Goal: Information Seeking & Learning: Check status

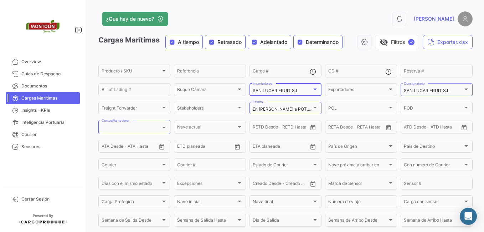
click at [313, 89] on div at bounding box center [315, 89] width 4 height 2
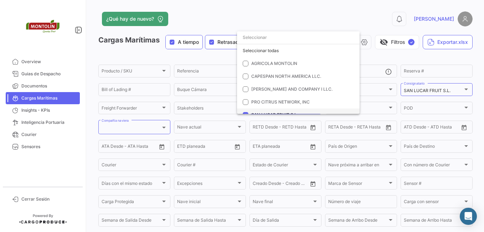
scroll to position [20, 0]
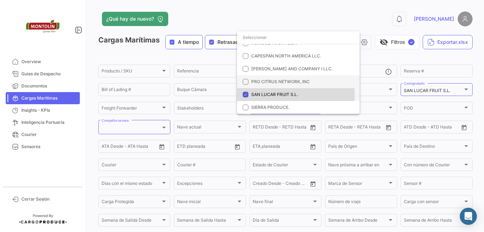
drag, startPoint x: 245, startPoint y: 94, endPoint x: 242, endPoint y: 81, distance: 13.1
click at [244, 94] on mat-pseudo-checkbox at bounding box center [246, 95] width 6 height 6
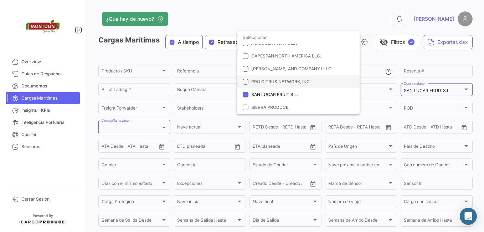
click at [245, 79] on mat-pseudo-checkbox at bounding box center [246, 82] width 6 height 6
click at [461, 91] on div at bounding box center [242, 116] width 484 height 232
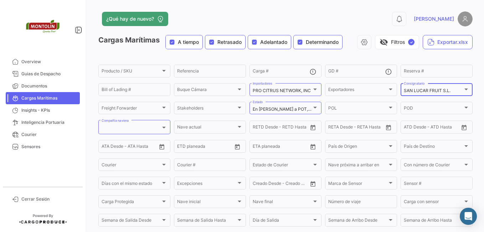
click at [463, 89] on div at bounding box center [466, 89] width 6 height 6
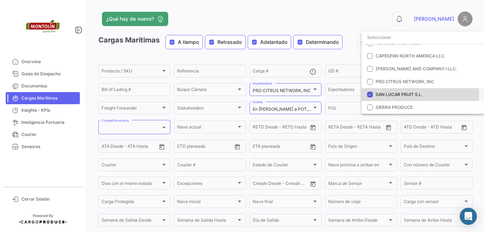
click at [369, 94] on mat-pseudo-checkbox at bounding box center [370, 95] width 6 height 6
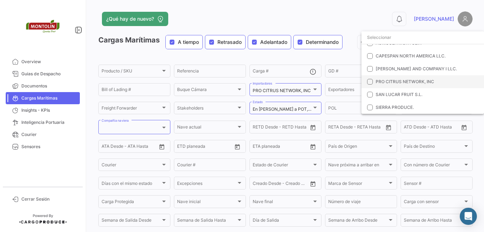
click at [369, 82] on mat-pseudo-checkbox at bounding box center [370, 82] width 6 height 6
click at [341, 9] on div at bounding box center [242, 116] width 484 height 232
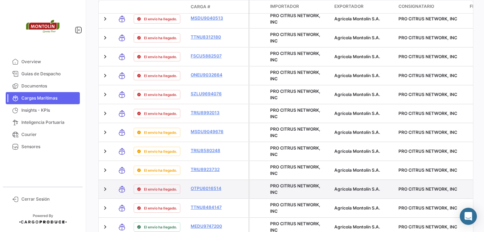
scroll to position [712, 0]
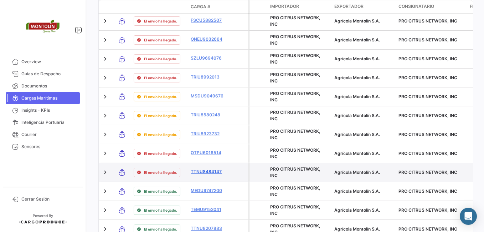
click at [202, 168] on link "TTNU8484147" at bounding box center [209, 171] width 37 height 6
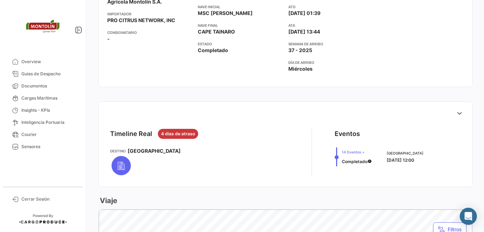
scroll to position [181, 0]
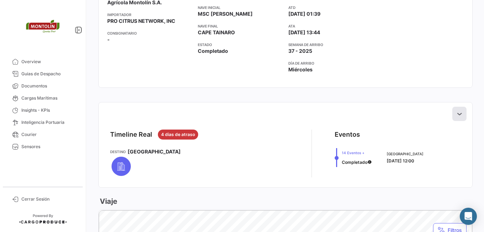
click at [456, 113] on icon at bounding box center [459, 113] width 7 height 7
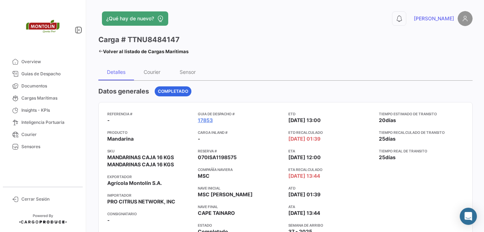
scroll to position [0, 0]
click at [102, 50] on icon at bounding box center [100, 51] width 5 height 5
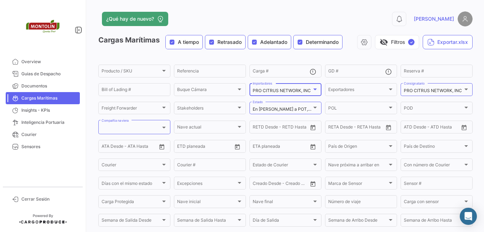
click at [314, 87] on div at bounding box center [315, 89] width 6 height 6
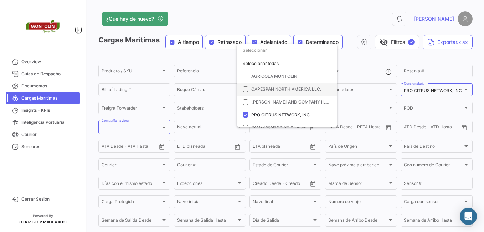
scroll to position [20, 0]
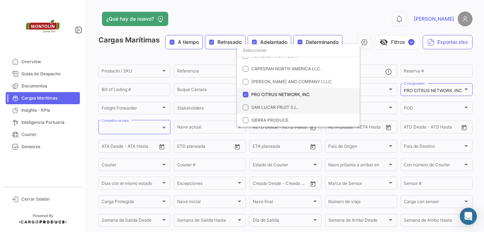
drag, startPoint x: 245, startPoint y: 107, endPoint x: 246, endPoint y: 99, distance: 8.3
click at [246, 107] on mat-pseudo-checkbox at bounding box center [246, 107] width 6 height 6
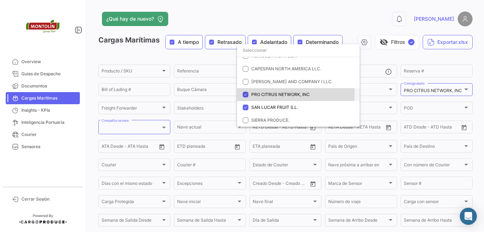
click at [245, 93] on mat-pseudo-checkbox at bounding box center [246, 95] width 6 height 6
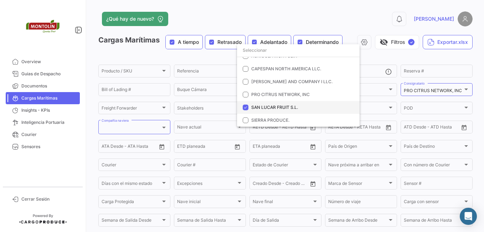
click at [245, 106] on mat-pseudo-checkbox at bounding box center [246, 107] width 6 height 6
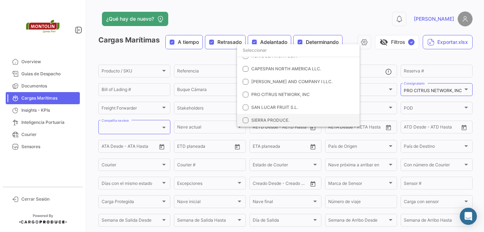
click at [245, 120] on mat-pseudo-checkbox at bounding box center [246, 120] width 6 height 6
click at [438, 90] on div at bounding box center [242, 116] width 484 height 232
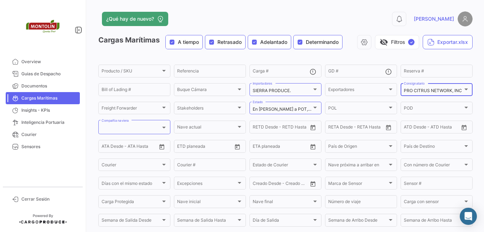
click at [445, 88] on mat-select-trigger "PRO CITRUS NETWORK, INC" at bounding box center [433, 90] width 58 height 5
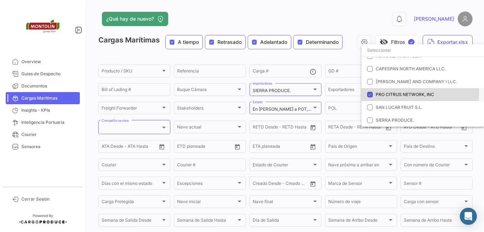
click at [369, 92] on mat-pseudo-checkbox at bounding box center [370, 95] width 6 height 6
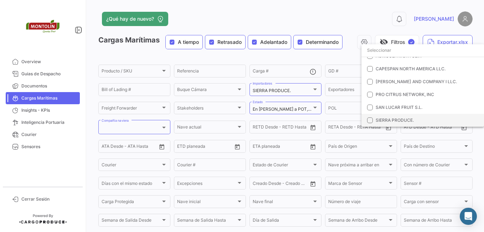
click at [368, 120] on mat-pseudo-checkbox at bounding box center [370, 120] width 6 height 6
click at [374, 20] on div at bounding box center [242, 116] width 484 height 232
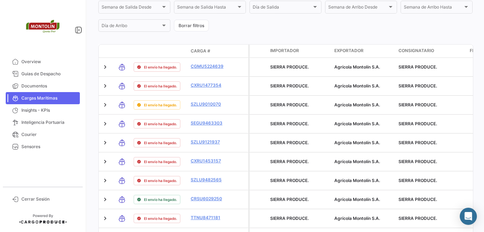
scroll to position [265, 0]
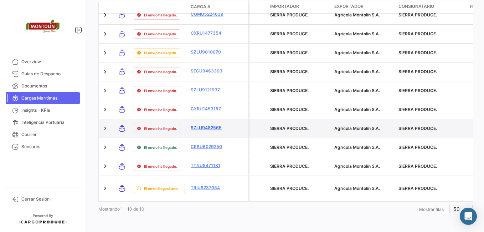
click at [211, 127] on link "SZLU9482565" at bounding box center [209, 127] width 37 height 6
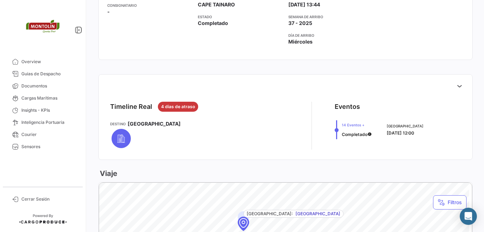
scroll to position [214, 0]
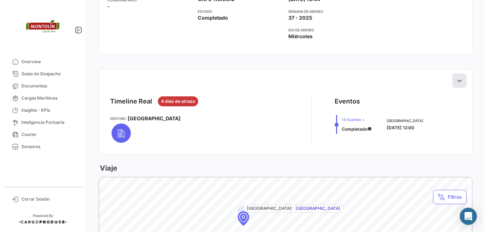
click at [456, 79] on icon at bounding box center [459, 80] width 7 height 7
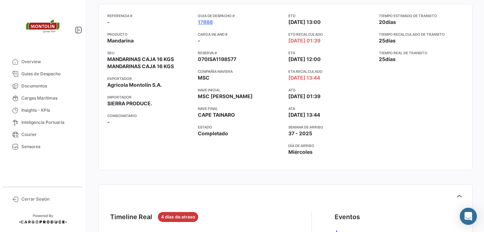
scroll to position [36, 0]
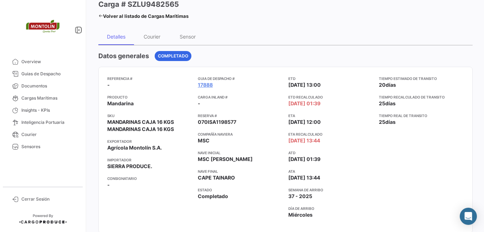
click at [96, 14] on div "¿Qué hay de nuevo? 0 [PERSON_NAME] Carga # SZLU9482565 Volver al listado [PERSO…" at bounding box center [285, 116] width 397 height 232
click at [101, 16] on icon at bounding box center [100, 16] width 5 height 5
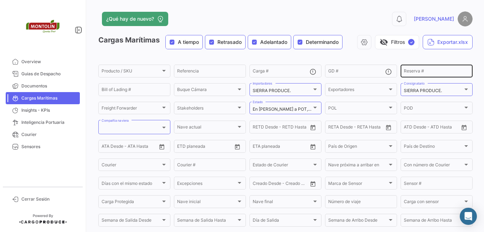
click at [424, 69] on input "Reserva #" at bounding box center [437, 71] width 66 height 5
paste input "• 070ISA1199603"
drag, startPoint x: 409, startPoint y: 72, endPoint x: 427, endPoint y: 69, distance: 18.1
click at [410, 72] on input "• 070ISA1199603" at bounding box center [437, 71] width 66 height 5
type input "070ISA1199603"
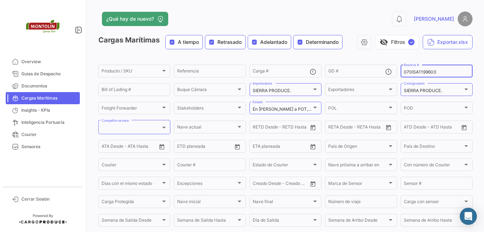
click at [390, 22] on div "0 [PERSON_NAME]" at bounding box center [388, 18] width 169 height 15
click at [308, 90] on div "SIERRA PRODUCE." at bounding box center [282, 90] width 59 height 5
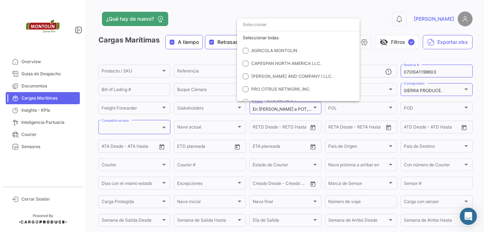
scroll to position [20, 0]
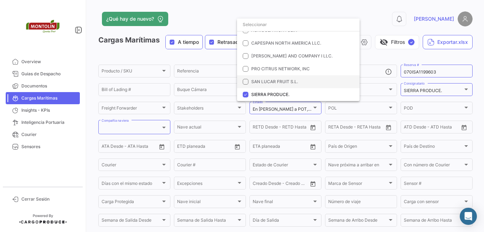
click at [244, 81] on mat-pseudo-checkbox at bounding box center [246, 82] width 6 height 6
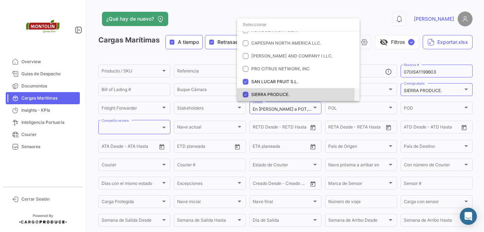
click at [244, 93] on mat-pseudo-checkbox at bounding box center [246, 95] width 6 height 6
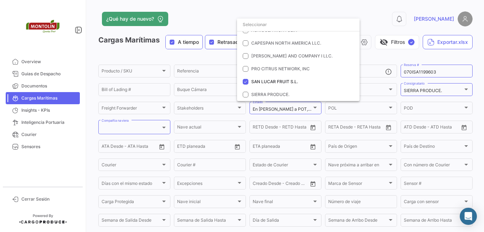
click at [363, 12] on div at bounding box center [242, 116] width 484 height 232
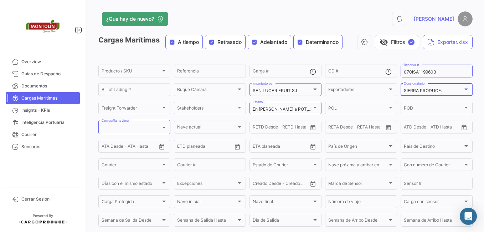
click at [456, 88] on div "SIERRA PRODUCE." at bounding box center [433, 90] width 59 height 5
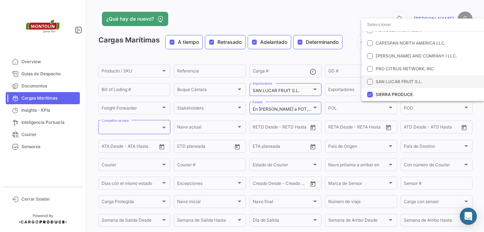
click at [371, 81] on mat-pseudo-checkbox at bounding box center [370, 82] width 6 height 6
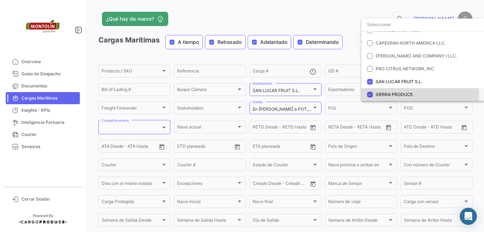
click at [369, 94] on mat-pseudo-checkbox at bounding box center [370, 95] width 6 height 6
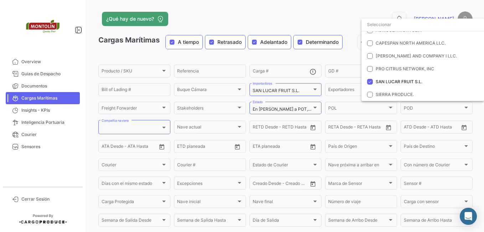
click at [337, 20] on div at bounding box center [242, 116] width 484 height 232
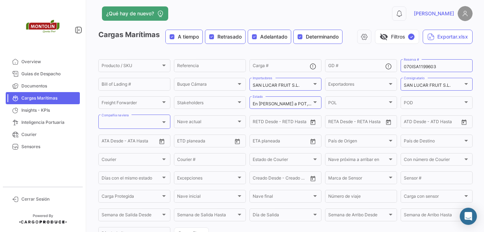
scroll to position [0, 0]
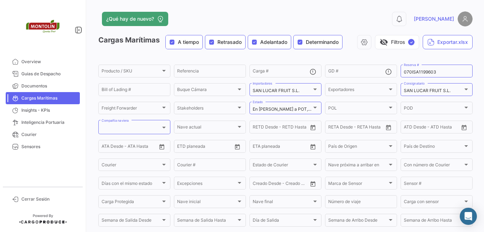
click at [356, 14] on div "0 [PERSON_NAME]" at bounding box center [388, 18] width 169 height 15
click at [314, 106] on div at bounding box center [315, 108] width 6 height 6
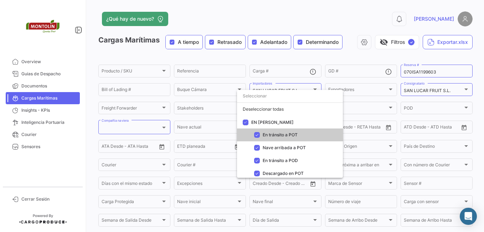
click at [351, 11] on div at bounding box center [242, 116] width 484 height 232
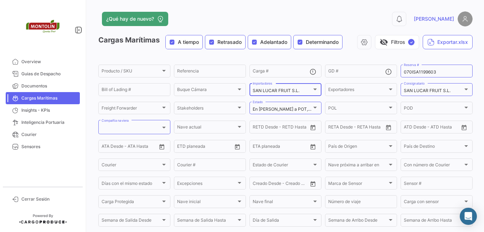
click at [307, 89] on div "SAN LUCAR FRUIT S.L." at bounding box center [282, 90] width 59 height 5
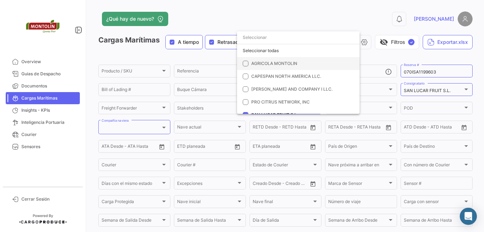
click at [248, 63] on mat-pseudo-checkbox at bounding box center [246, 64] width 6 height 6
click at [270, 51] on div "Seleccionar todas" at bounding box center [298, 50] width 123 height 13
click at [452, 93] on div at bounding box center [242, 116] width 484 height 232
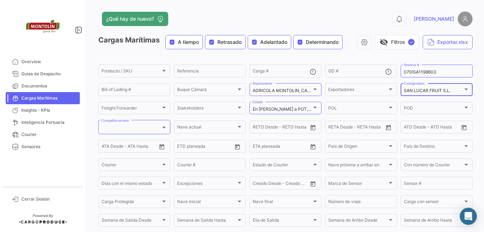
click at [449, 91] on div "SAN LUCAR FRUIT S.L." at bounding box center [433, 90] width 59 height 5
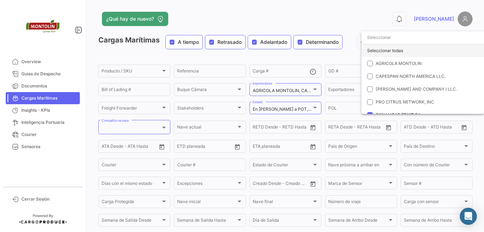
click at [375, 51] on div "Seleccionar todas" at bounding box center [422, 50] width 123 height 13
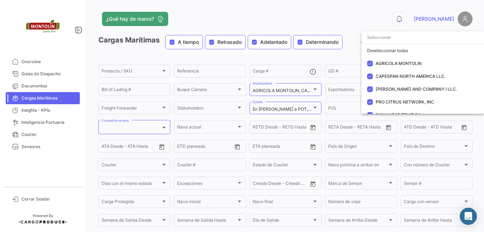
click at [361, 20] on div at bounding box center [242, 116] width 484 height 232
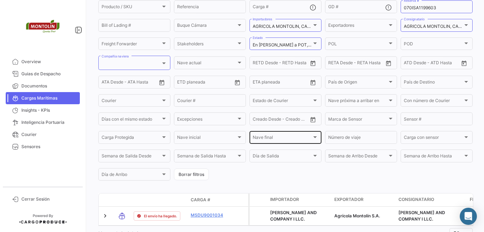
scroll to position [95, 0]
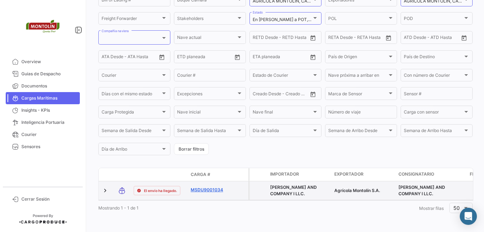
click at [207, 186] on link "MSDU9001034" at bounding box center [209, 189] width 37 height 6
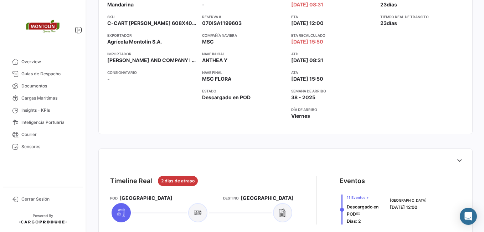
scroll to position [214, 0]
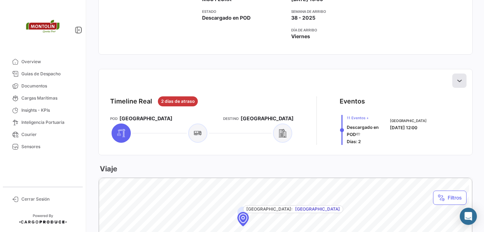
click at [456, 79] on icon at bounding box center [459, 80] width 7 height 7
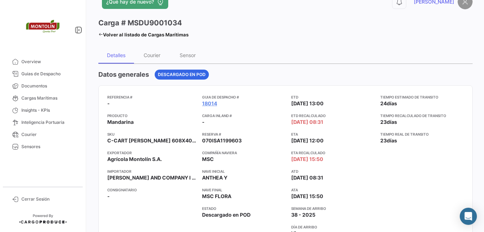
scroll to position [0, 0]
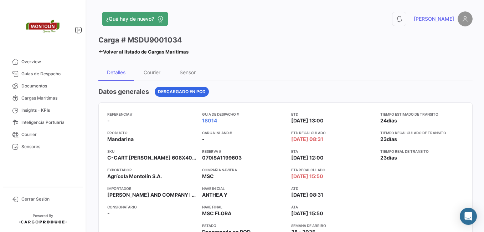
click at [100, 52] on icon at bounding box center [100, 51] width 5 height 5
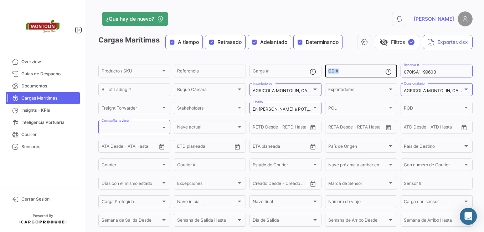
drag, startPoint x: 443, startPoint y: 75, endPoint x: 407, endPoint y: 72, distance: 36.5
click at [0, 0] on div "Producto / SKU Producto / SKU Referencia Carga # GD # 070ISA1199603 Reserva # B…" at bounding box center [0, 0] width 0 height 0
click at [440, 70] on input "070ISA1199603" at bounding box center [437, 71] width 66 height 5
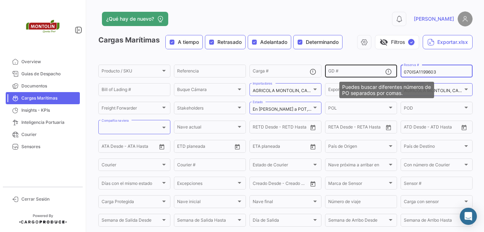
drag, startPoint x: 441, startPoint y: 72, endPoint x: 389, endPoint y: 72, distance: 52.0
click at [0, 0] on div "Producto / SKU Producto / SKU Referencia Carga # GD # 070ISA1199603 Reserva # B…" at bounding box center [0, 0] width 0 height 0
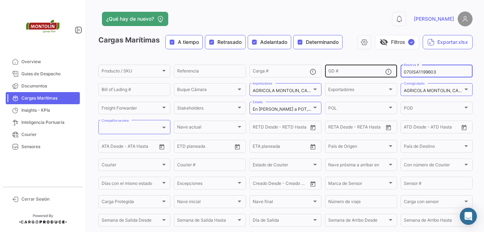
paste input "• 070ISA1198752"
click at [410, 72] on input "• 070ISA1198752" at bounding box center [437, 71] width 66 height 5
type input "070ISA1198752"
click at [376, 19] on div "0 [PERSON_NAME]" at bounding box center [388, 18] width 169 height 15
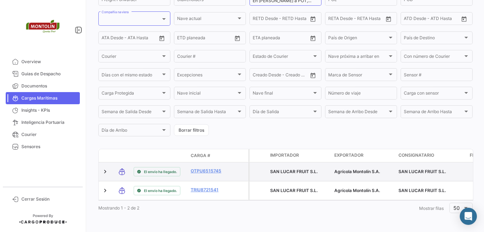
scroll to position [114, 0]
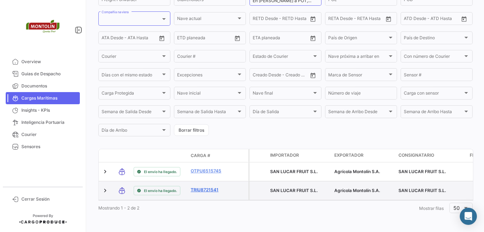
click at [203, 186] on link "TRIU8721541" at bounding box center [209, 189] width 37 height 6
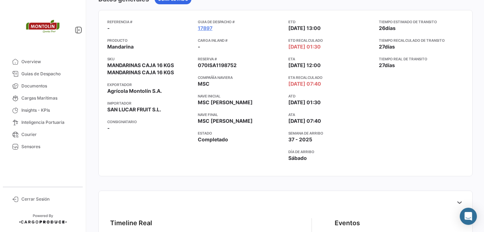
scroll to position [178, 0]
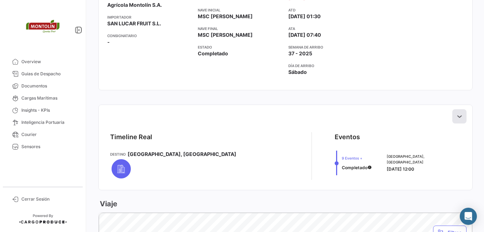
click at [456, 117] on icon at bounding box center [459, 116] width 7 height 7
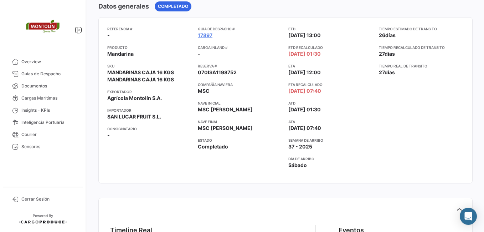
scroll to position [0, 0]
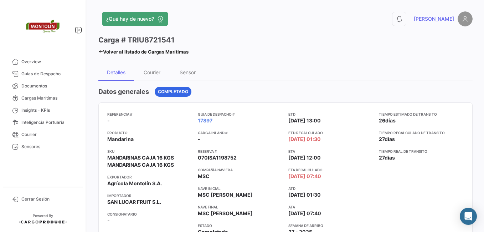
click at [99, 50] on icon at bounding box center [100, 51] width 5 height 5
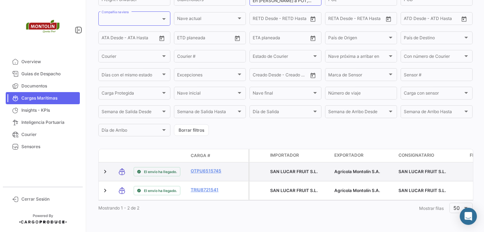
scroll to position [114, 0]
click at [205, 167] on link "OTPU6515745" at bounding box center [209, 170] width 37 height 6
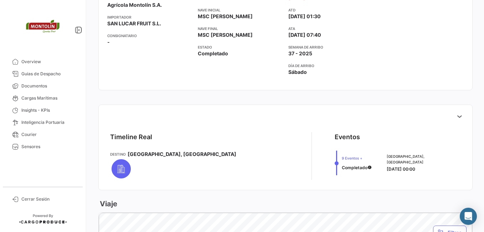
scroll to position [214, 0]
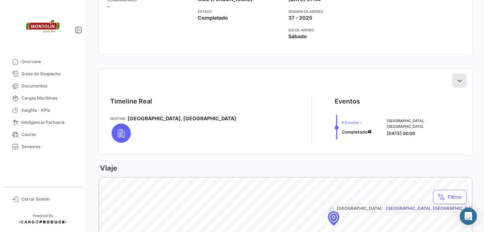
click at [457, 82] on icon at bounding box center [459, 80] width 7 height 7
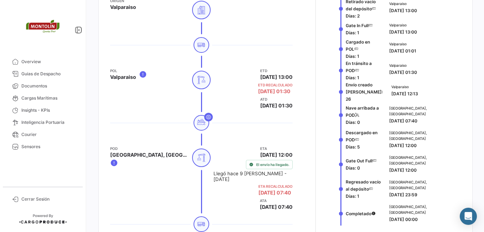
scroll to position [356, 0]
